Goal: Information Seeking & Learning: Understand process/instructions

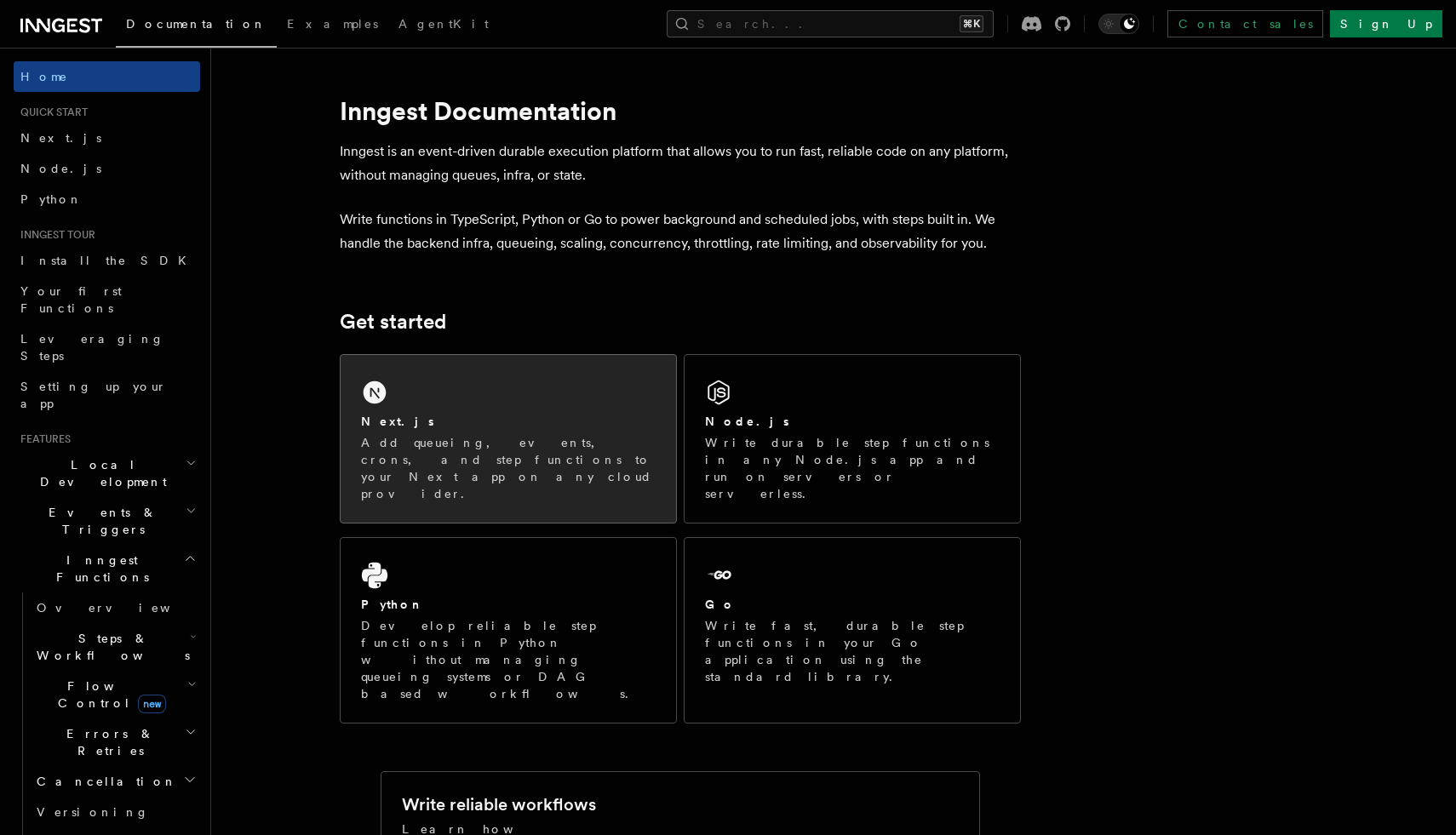
click at [384, 424] on h2 "Next.js" at bounding box center [397, 421] width 73 height 17
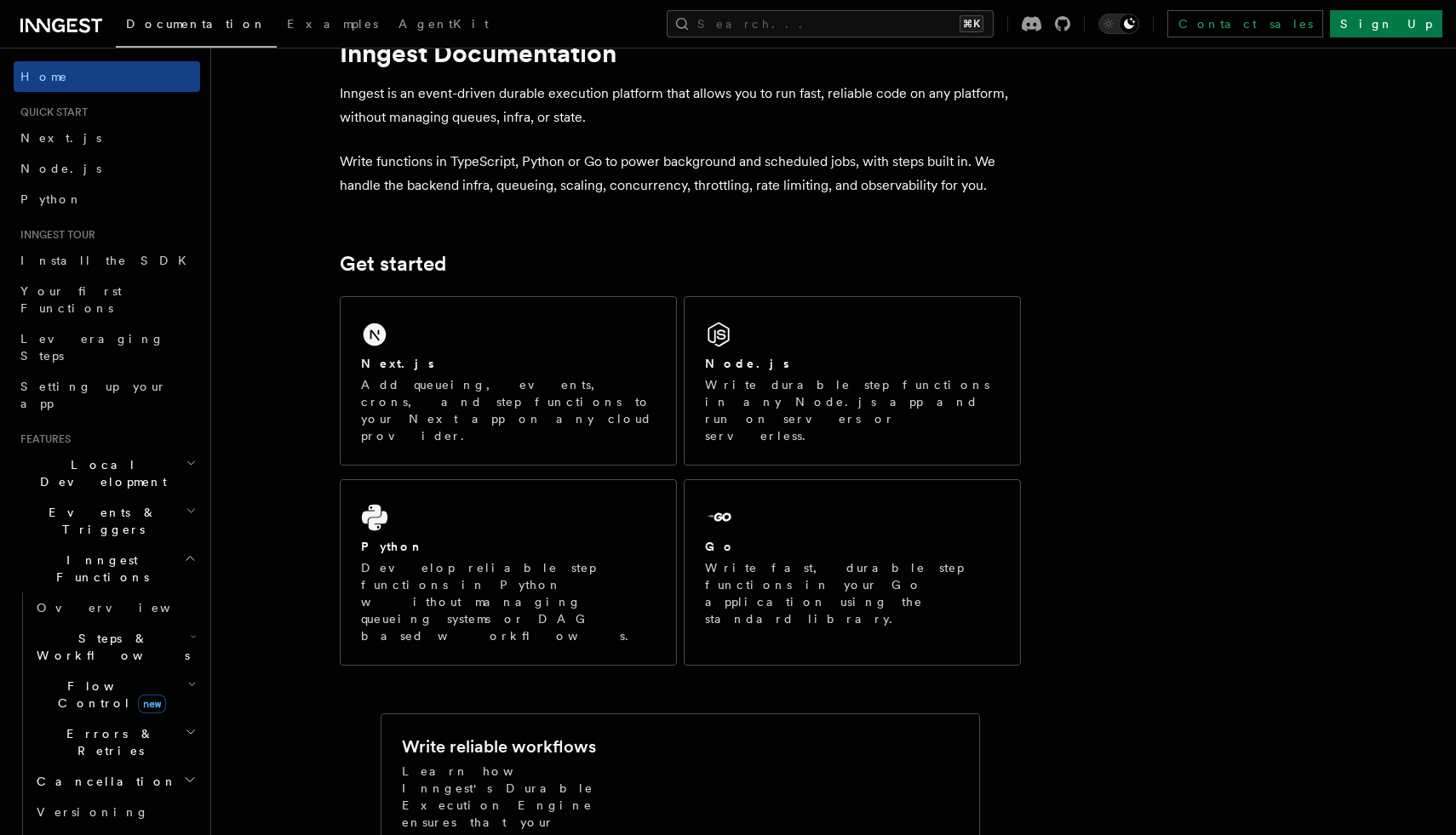
scroll to position [61, 0]
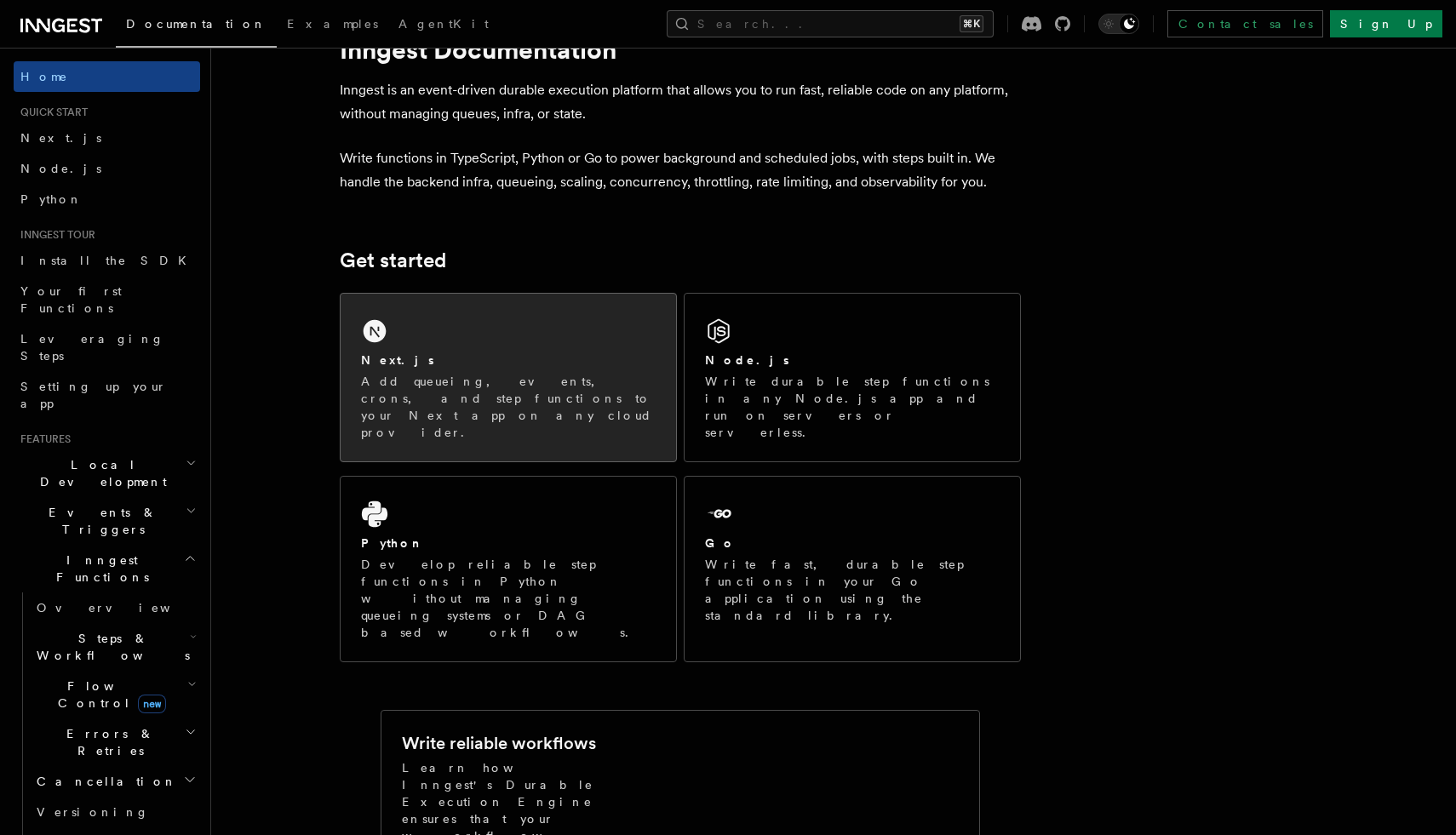
click at [545, 366] on div "Next.js" at bounding box center [508, 360] width 294 height 18
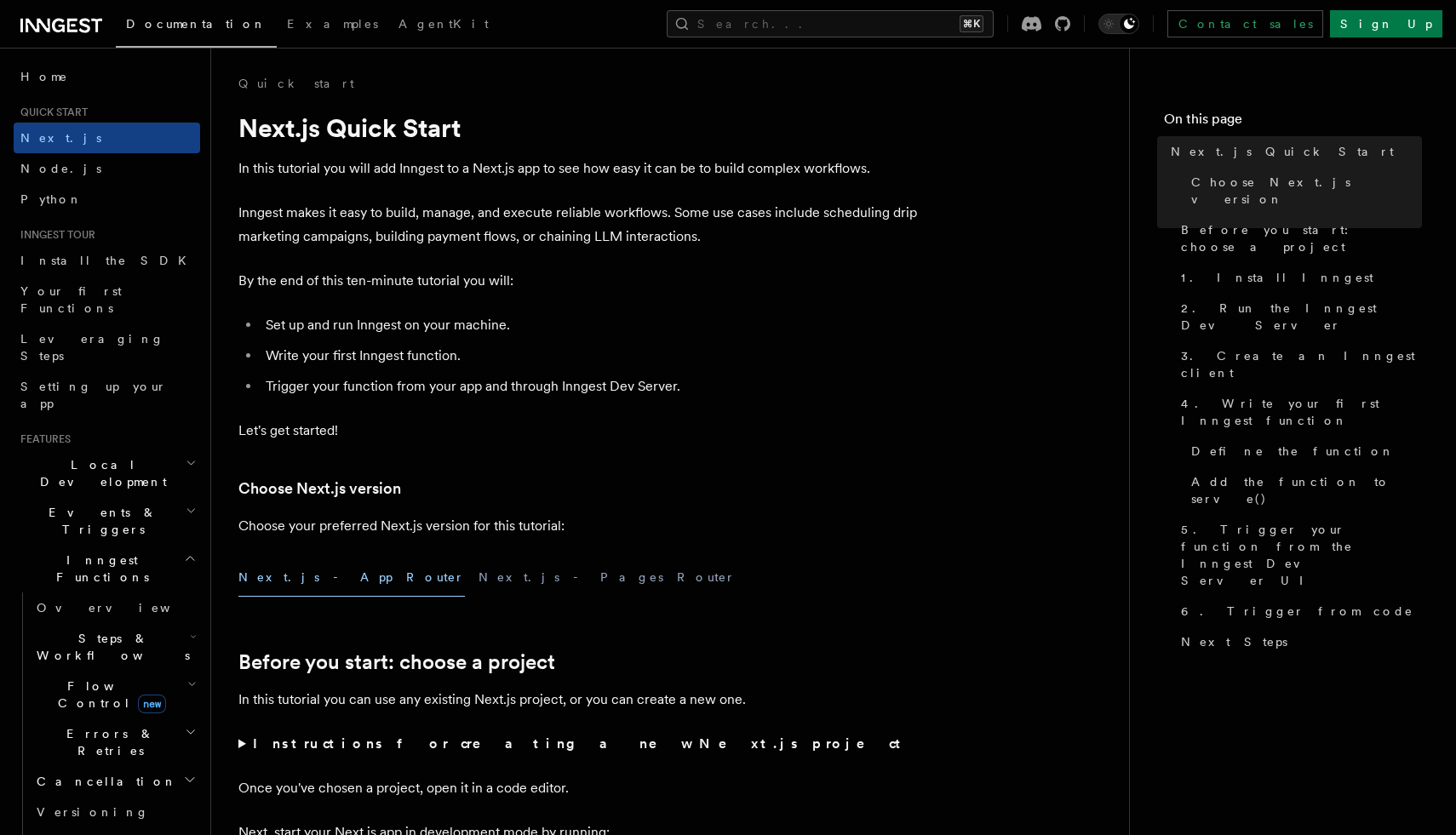
click at [326, 588] on button "Next.js - App Router" at bounding box center [351, 578] width 226 height 38
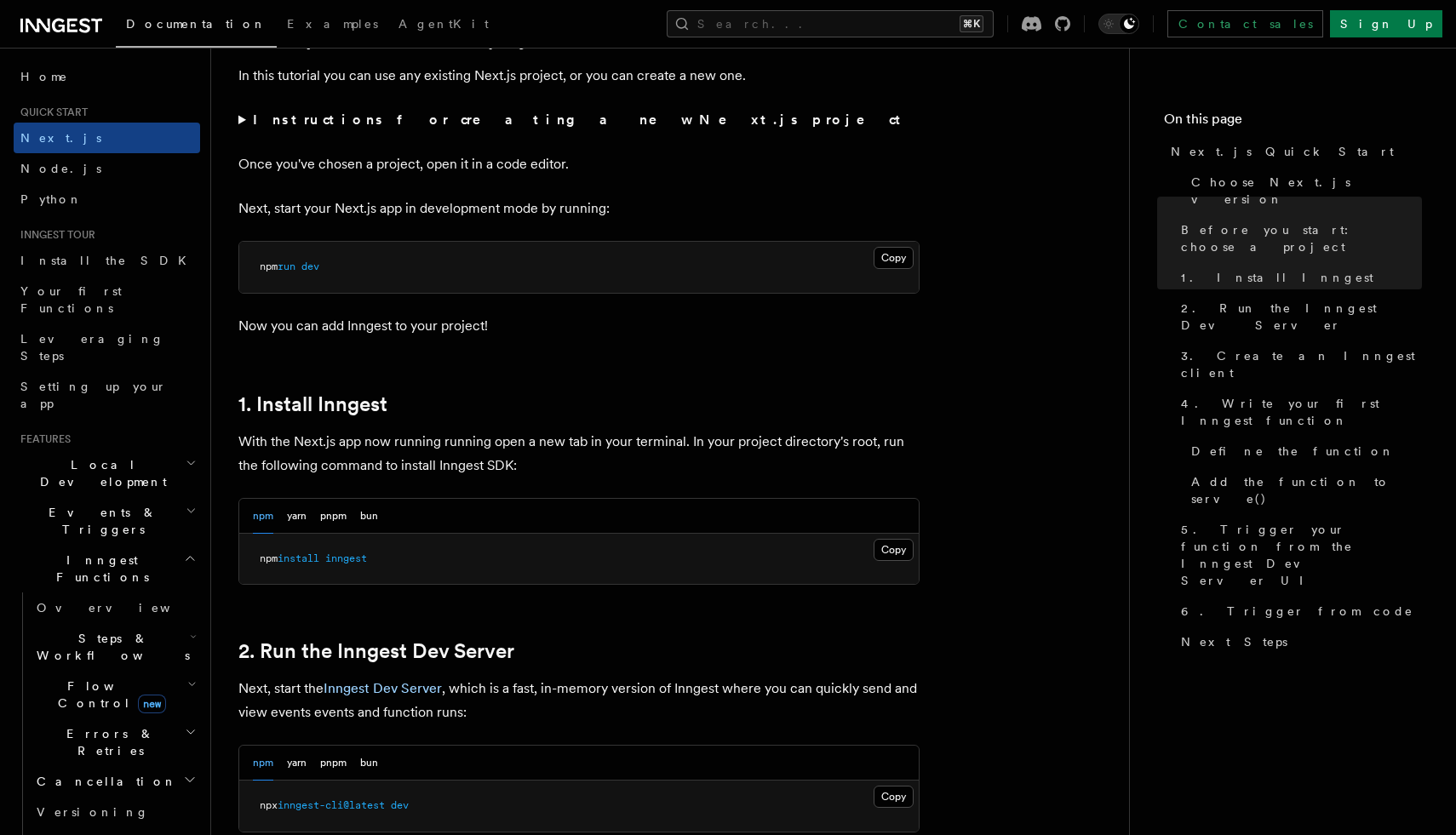
scroll to position [625, 0]
click at [366, 514] on button "bun" at bounding box center [369, 516] width 18 height 35
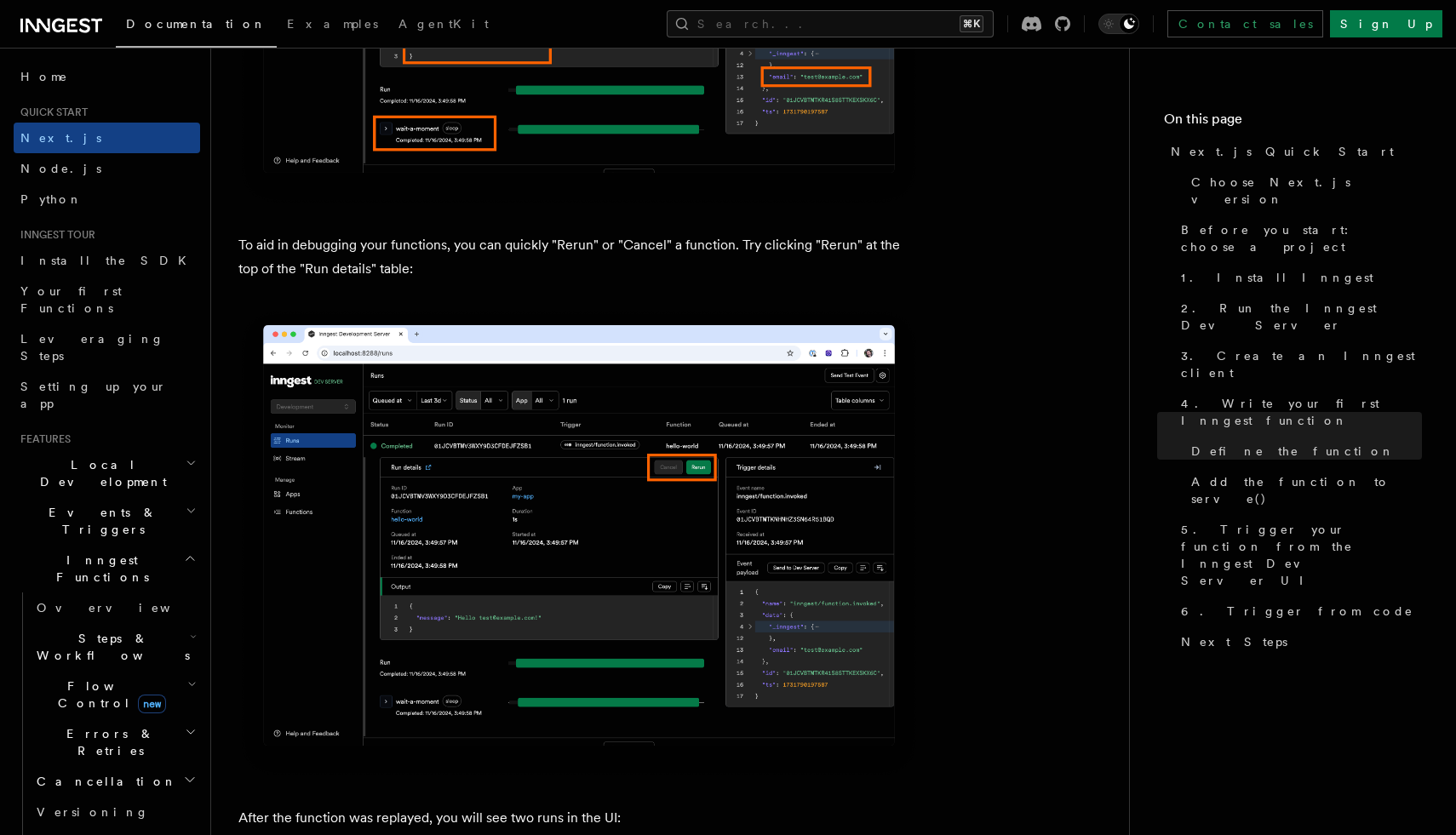
scroll to position [7307, 0]
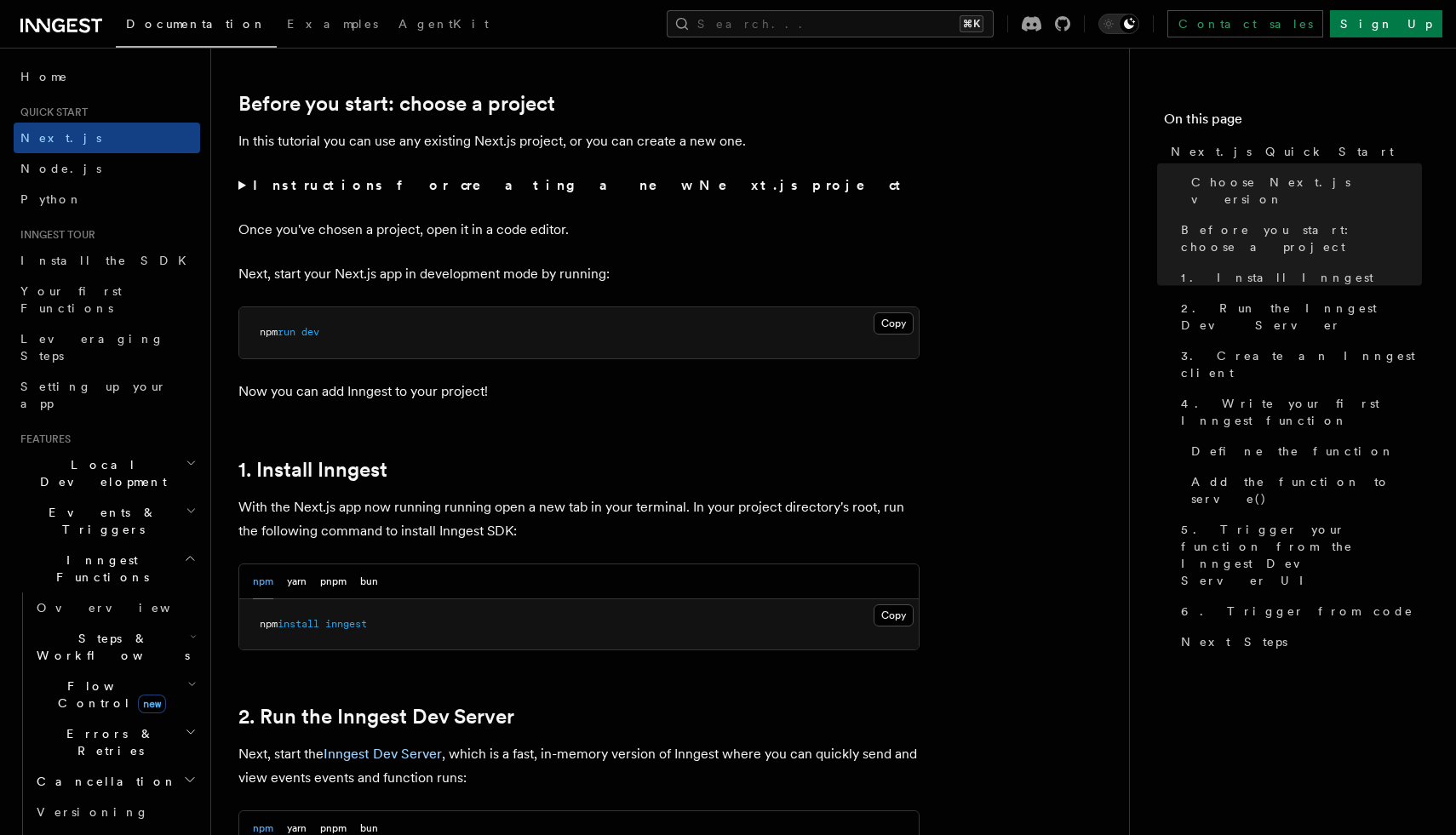
scroll to position [572, 0]
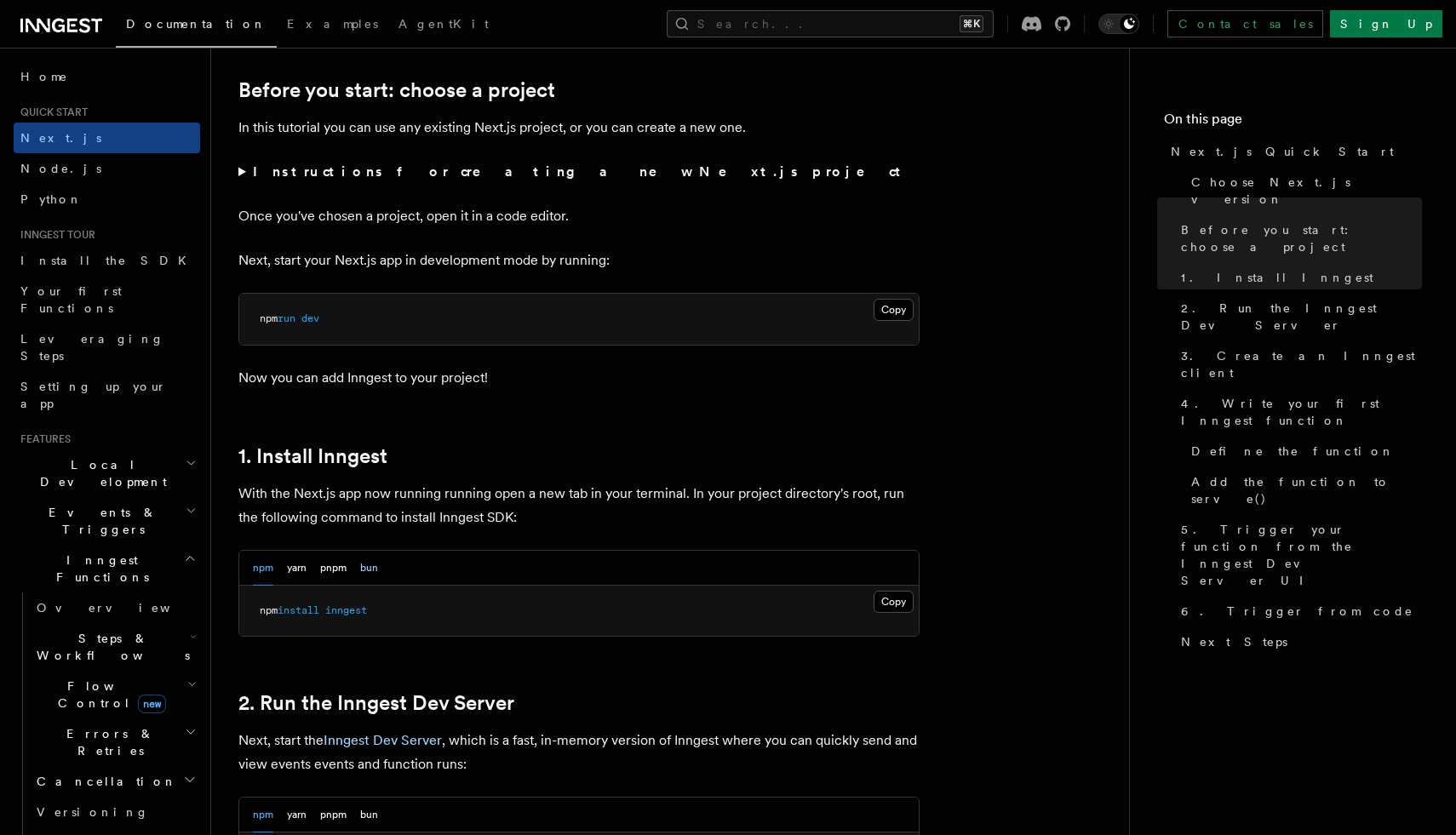
click at [368, 570] on button "bun" at bounding box center [369, 568] width 18 height 35
click at [898, 602] on button "Copy Copied" at bounding box center [893, 602] width 40 height 22
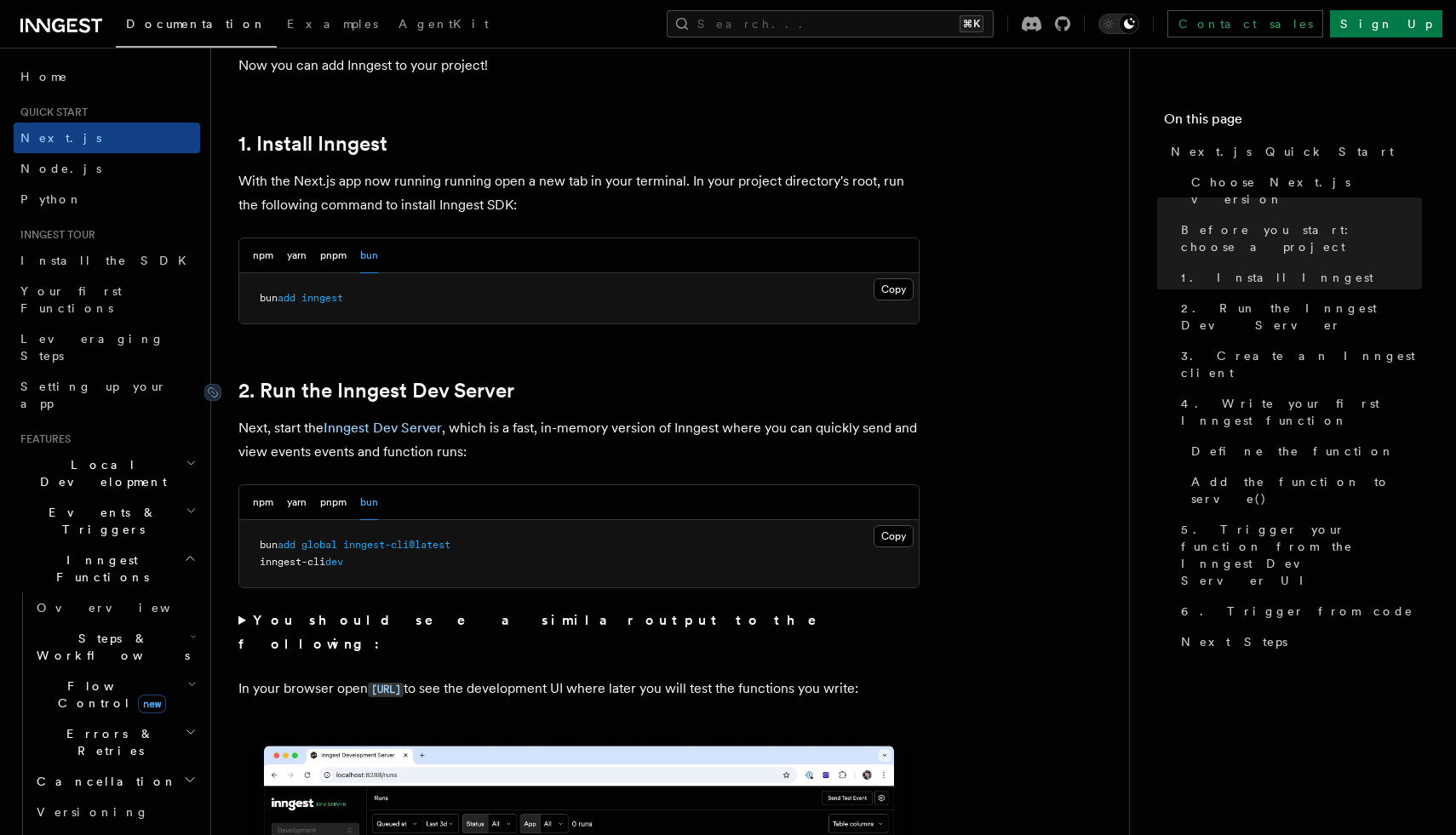
scroll to position [901, 0]
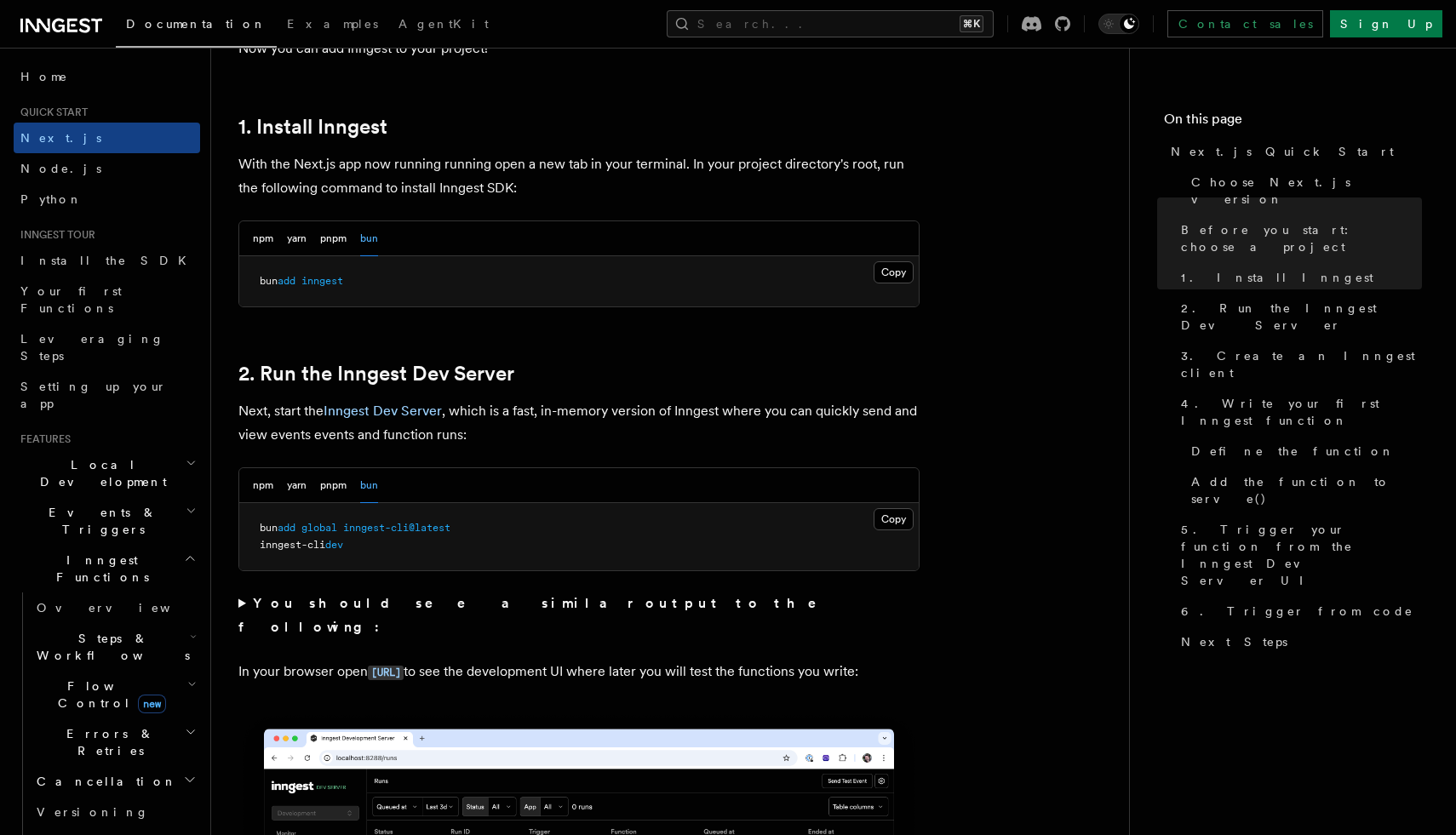
click at [419, 532] on span "inngest-cli@latest" at bounding box center [396, 528] width 107 height 12
click at [888, 522] on button "Copy Copied" at bounding box center [893, 520] width 40 height 22
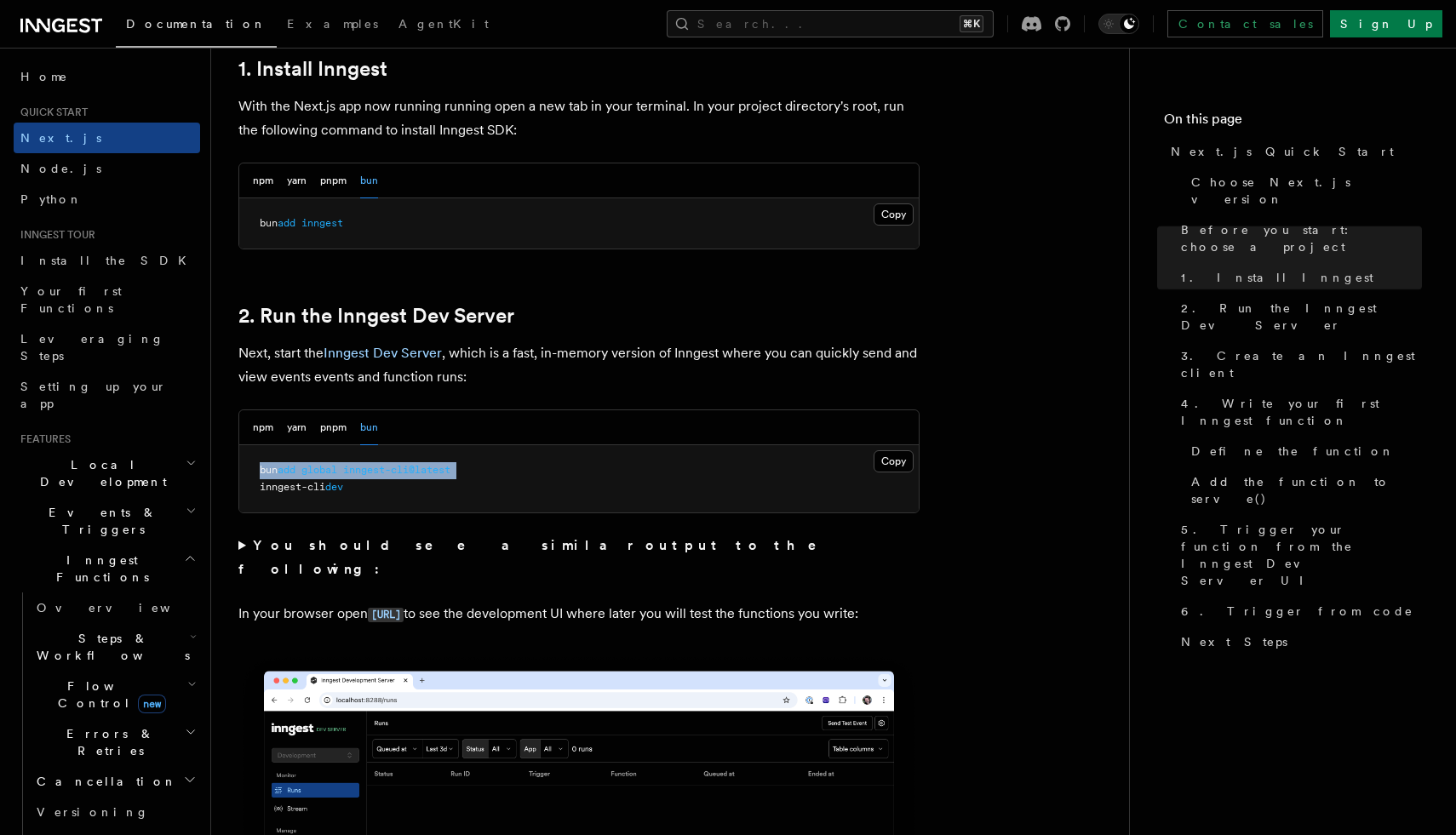
scroll to position [964, 0]
